Goal: Transaction & Acquisition: Purchase product/service

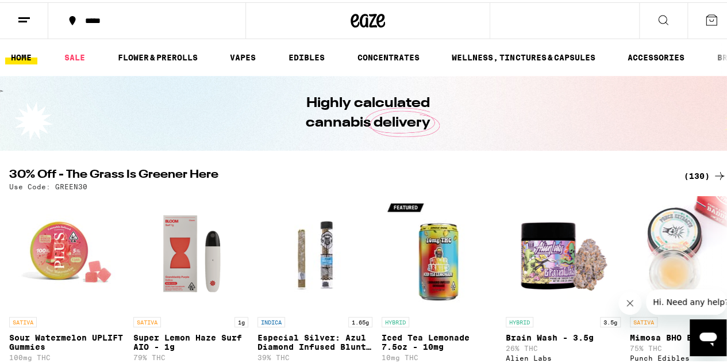
click at [369, 21] on icon at bounding box center [367, 18] width 34 height 21
click at [493, 171] on h2 "30% Off - The Grass Is Greener Here" at bounding box center [339, 174] width 661 height 14
click at [685, 171] on div "(130)" at bounding box center [705, 174] width 43 height 14
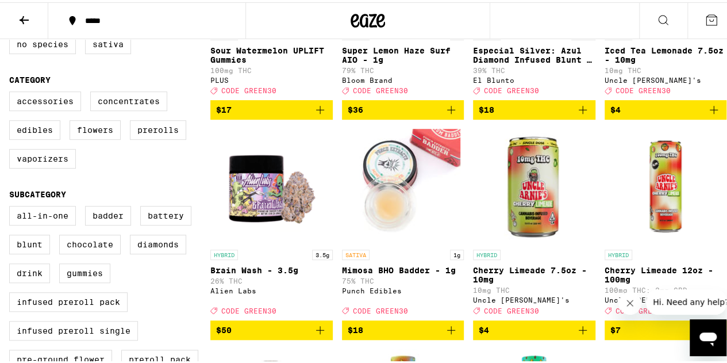
scroll to position [259, 0]
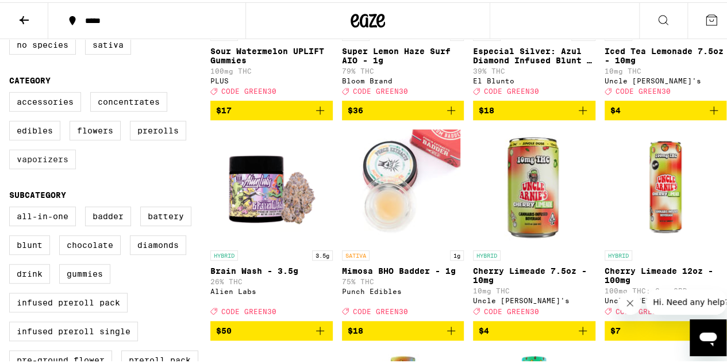
click at [53, 166] on label "Vaporizers" at bounding box center [42, 157] width 67 height 20
click at [12, 92] on input "Vaporizers" at bounding box center [11, 91] width 1 height 1
checkbox input "true"
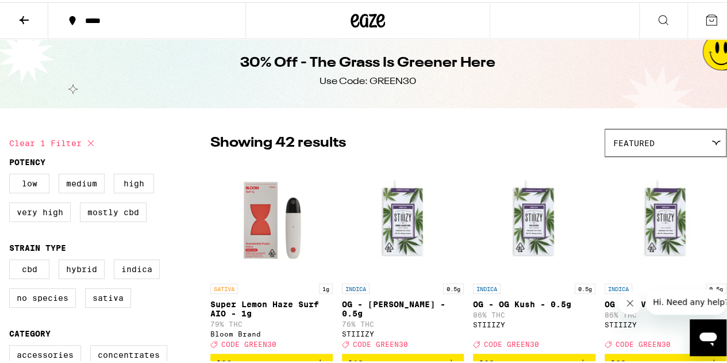
scroll to position [72, 0]
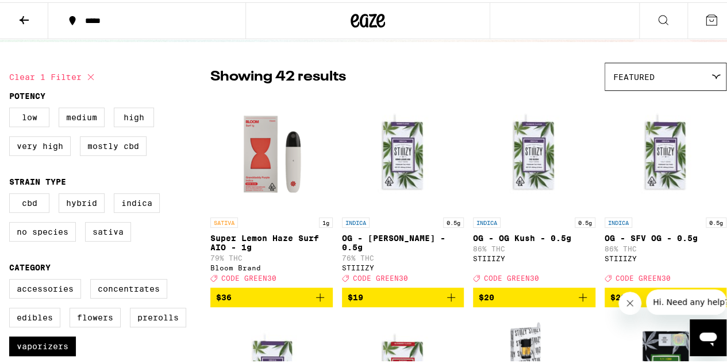
click at [365, 3] on div at bounding box center [367, 18] width 245 height 37
click at [365, 12] on icon at bounding box center [368, 18] width 17 height 14
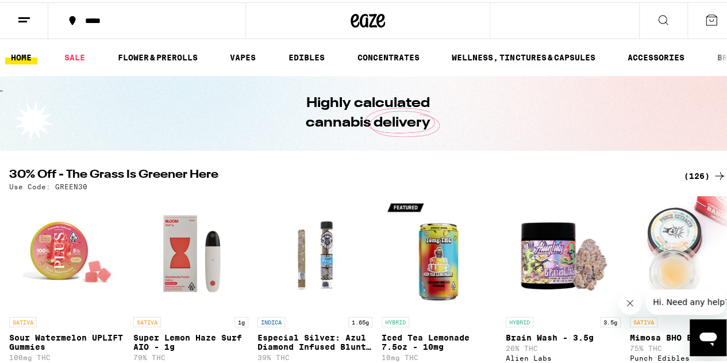
click at [692, 175] on div "(126)" at bounding box center [705, 174] width 43 height 14
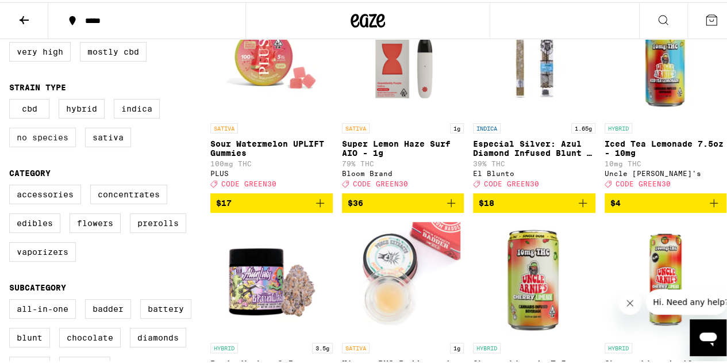
scroll to position [167, 0]
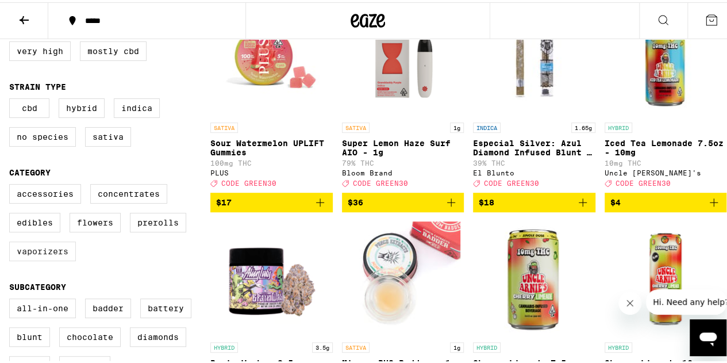
click at [40, 257] on label "Vaporizers" at bounding box center [42, 249] width 67 height 20
click at [12, 184] on input "Vaporizers" at bounding box center [11, 183] width 1 height 1
checkbox input "true"
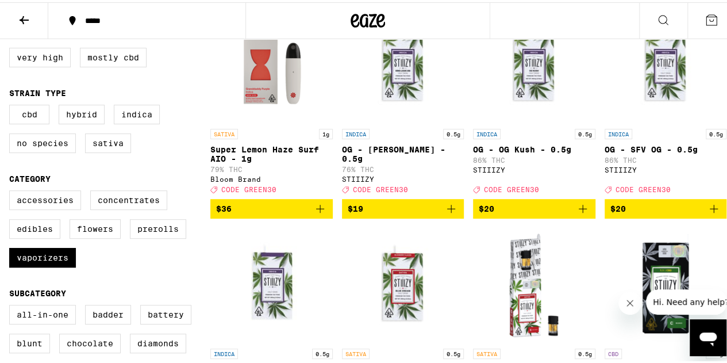
scroll to position [161, 0]
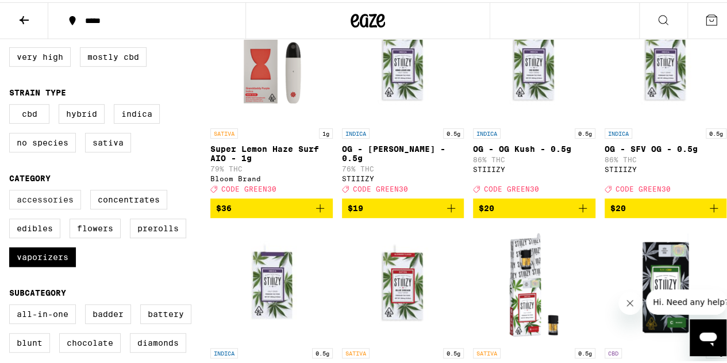
click at [53, 204] on label "Accessories" at bounding box center [45, 197] width 72 height 20
click at [12, 190] on input "Accessories" at bounding box center [11, 189] width 1 height 1
checkbox input "true"
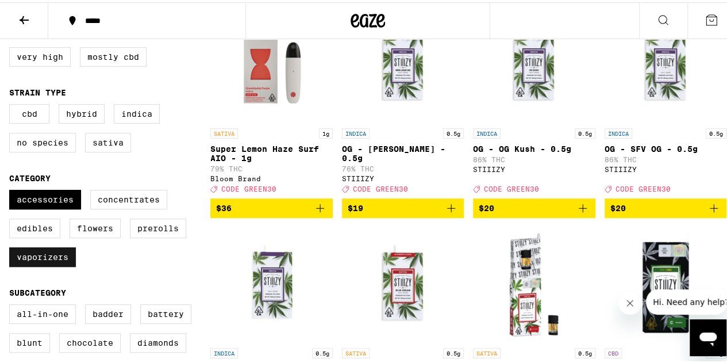
click at [40, 263] on label "Vaporizers" at bounding box center [42, 255] width 67 height 20
click at [12, 190] on input "Vaporizers" at bounding box center [11, 189] width 1 height 1
checkbox input "false"
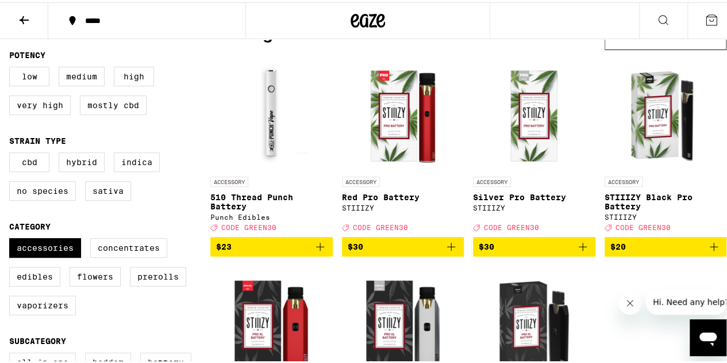
scroll to position [112, 0]
